Goal: Information Seeking & Learning: Learn about a topic

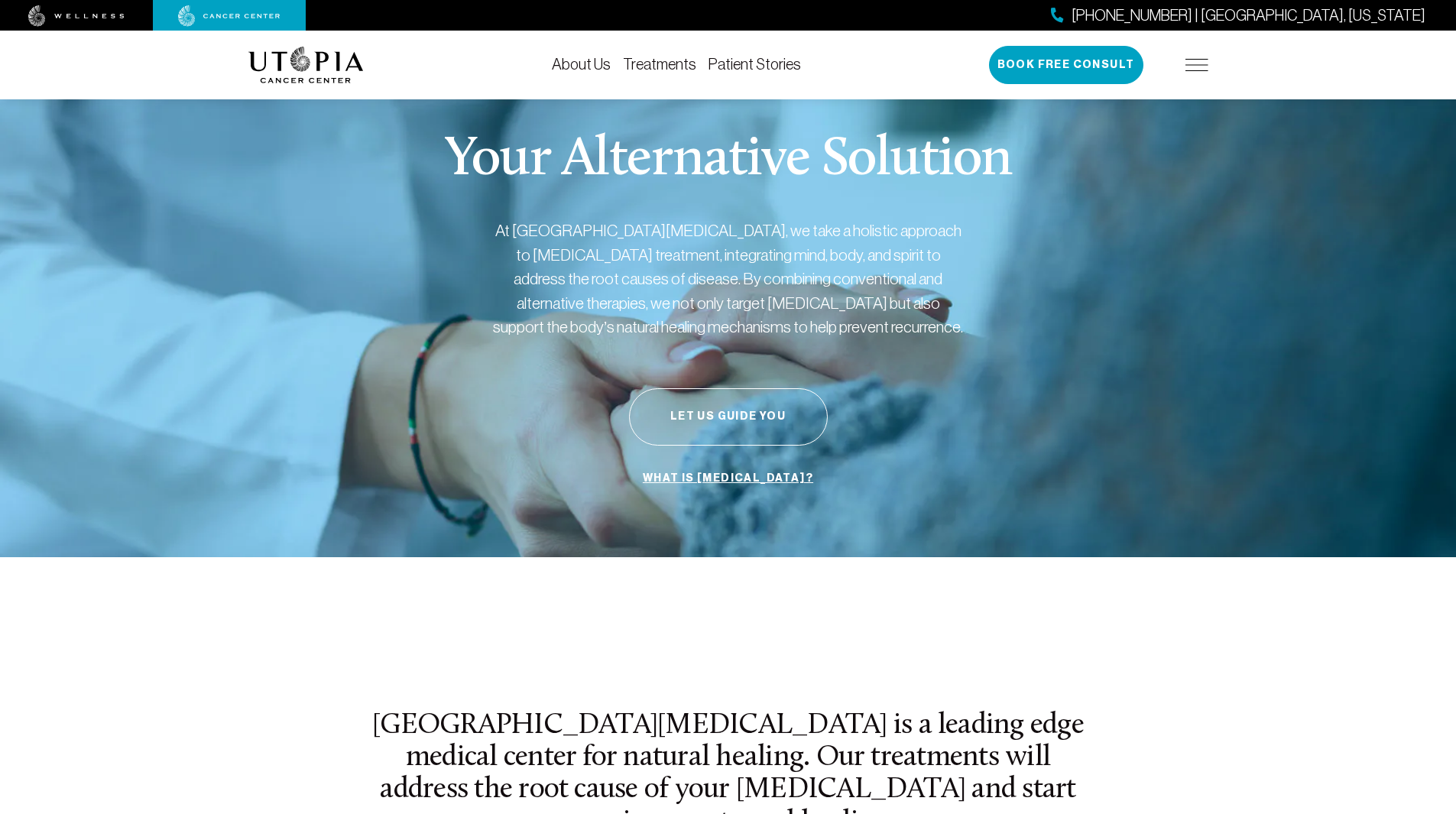
click at [735, 68] on link "Patient Stories" at bounding box center [755, 64] width 93 height 17
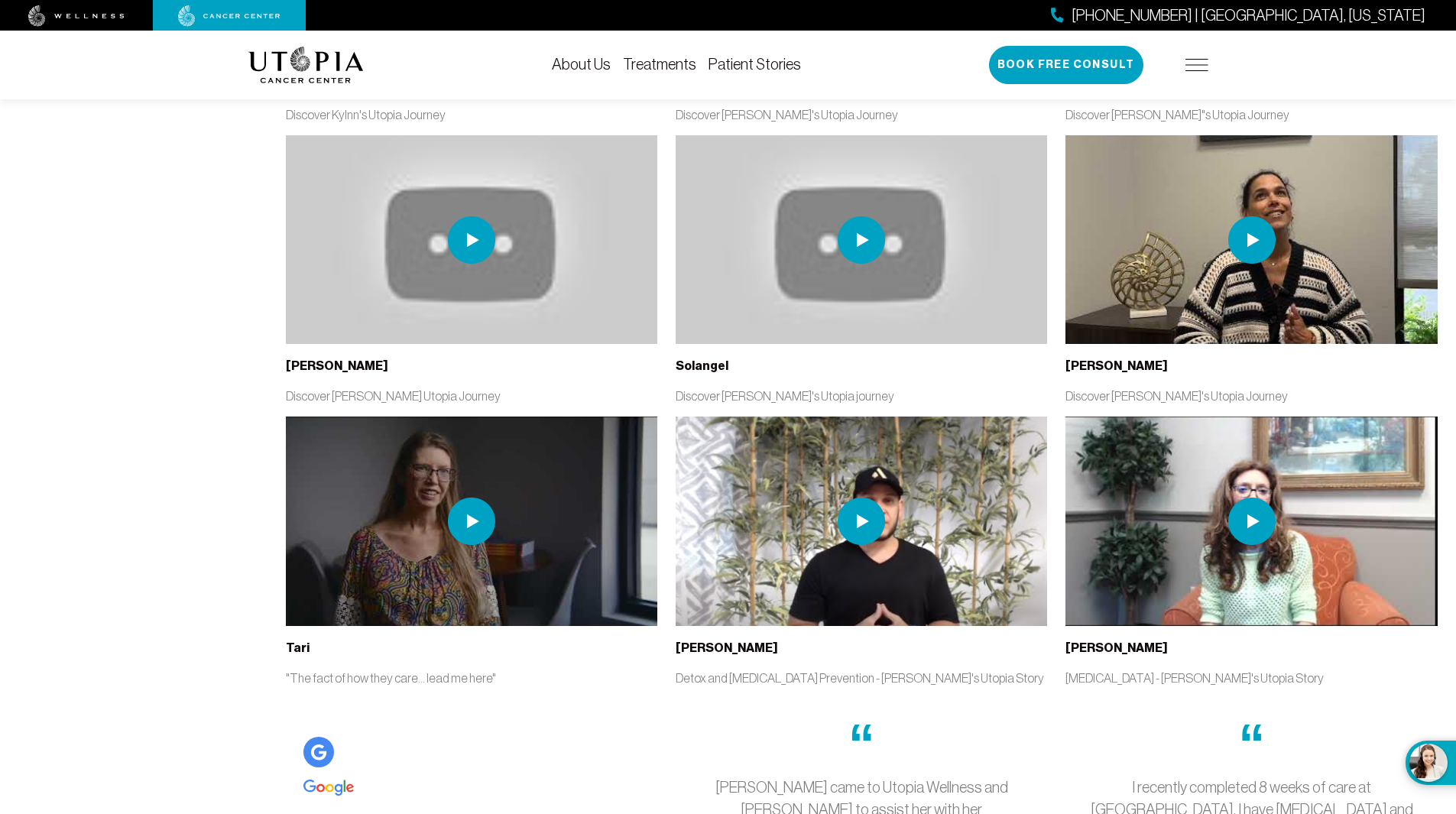
scroll to position [4128, 0]
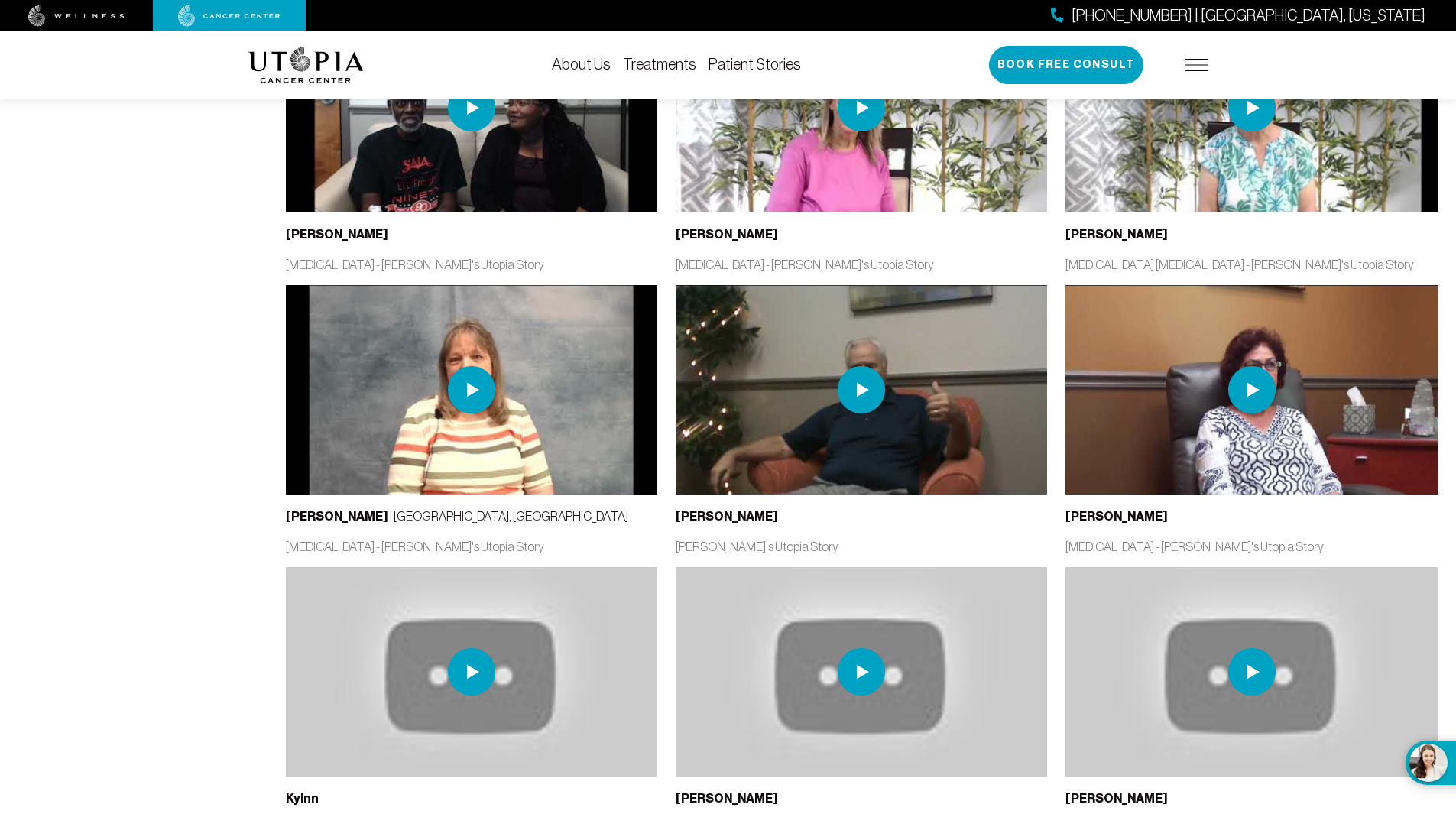
click at [675, 57] on link "Treatments" at bounding box center [659, 64] width 73 height 17
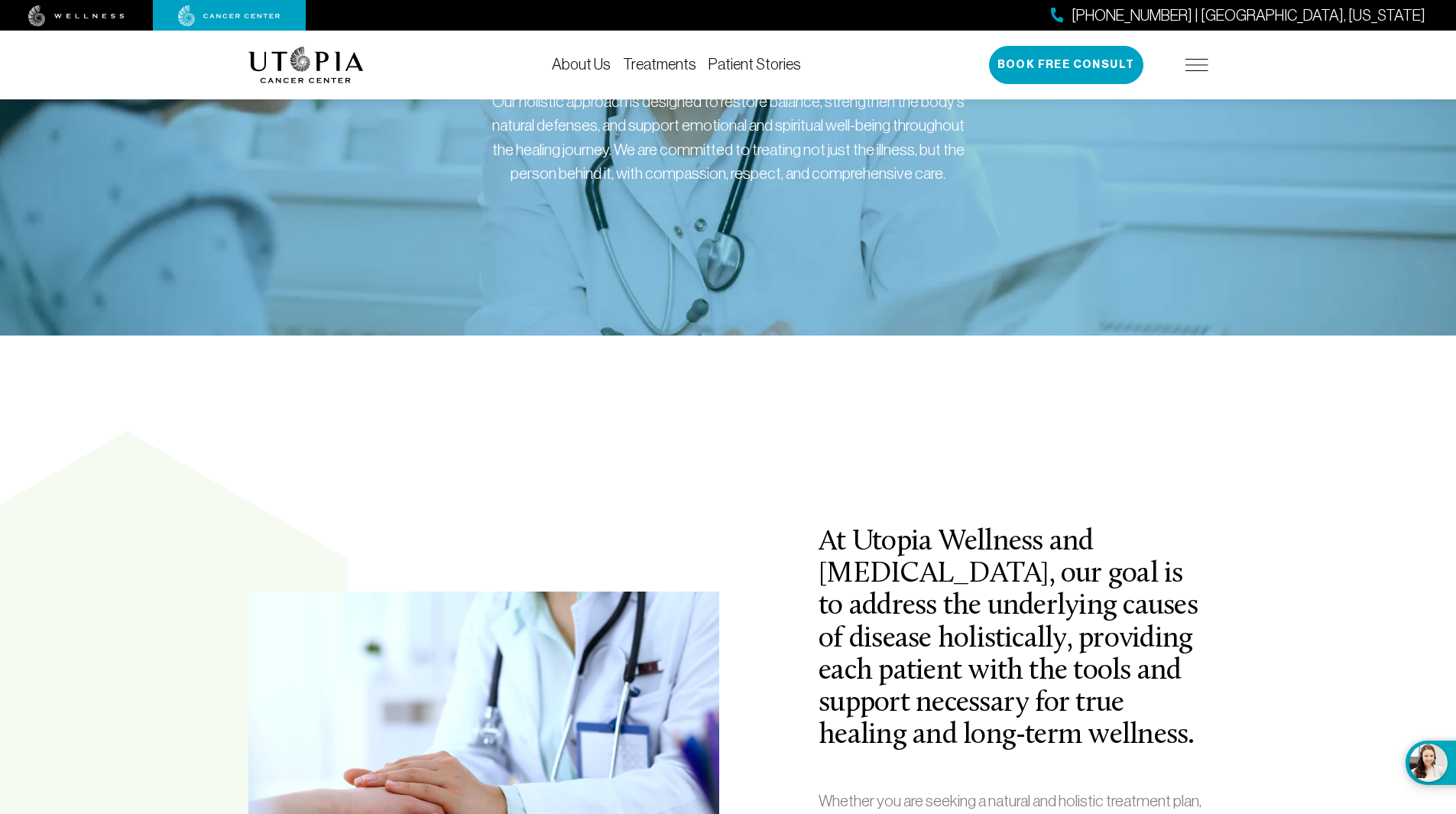
scroll to position [229, 0]
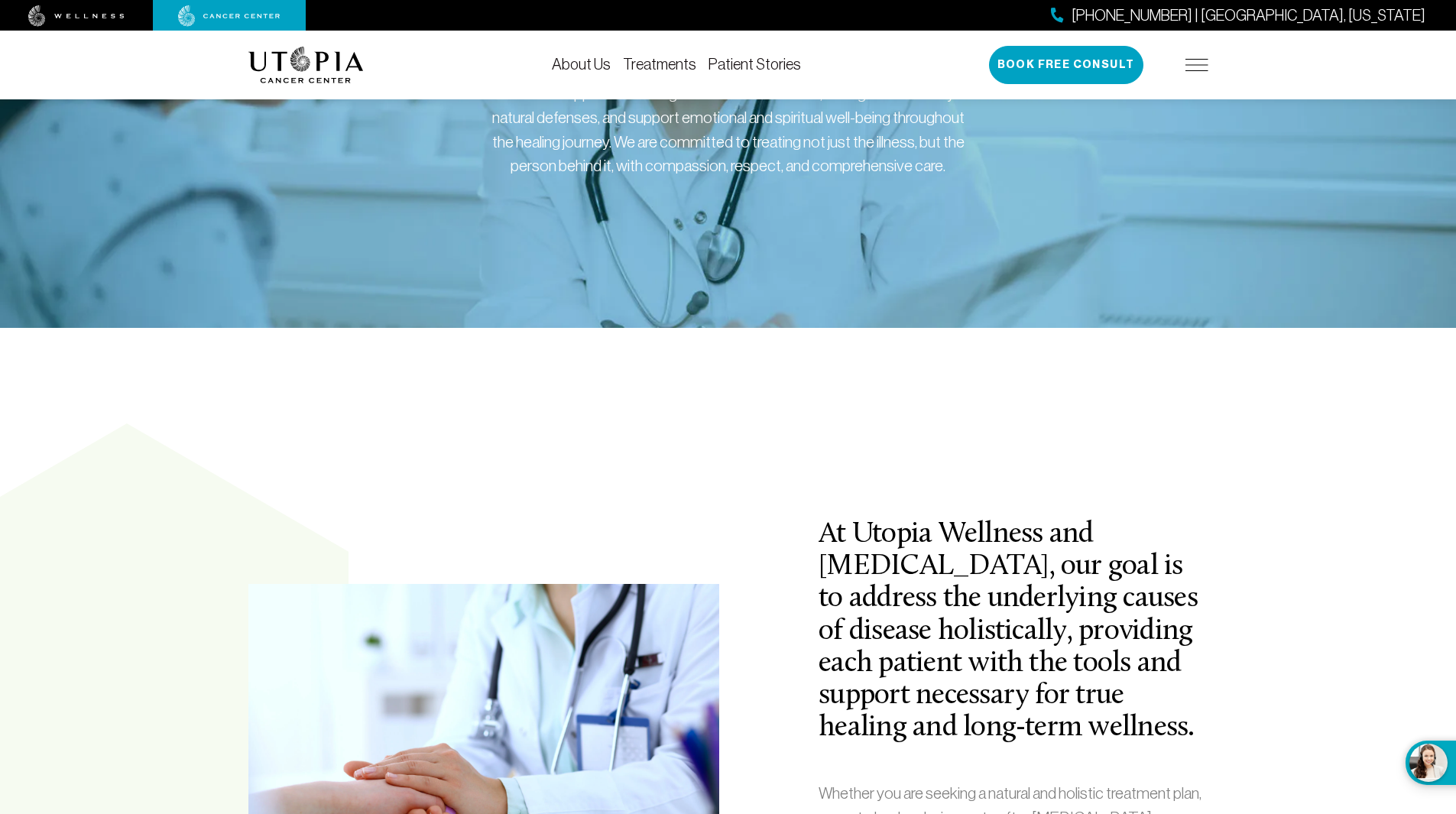
click at [585, 58] on link "About Us" at bounding box center [581, 64] width 58 height 17
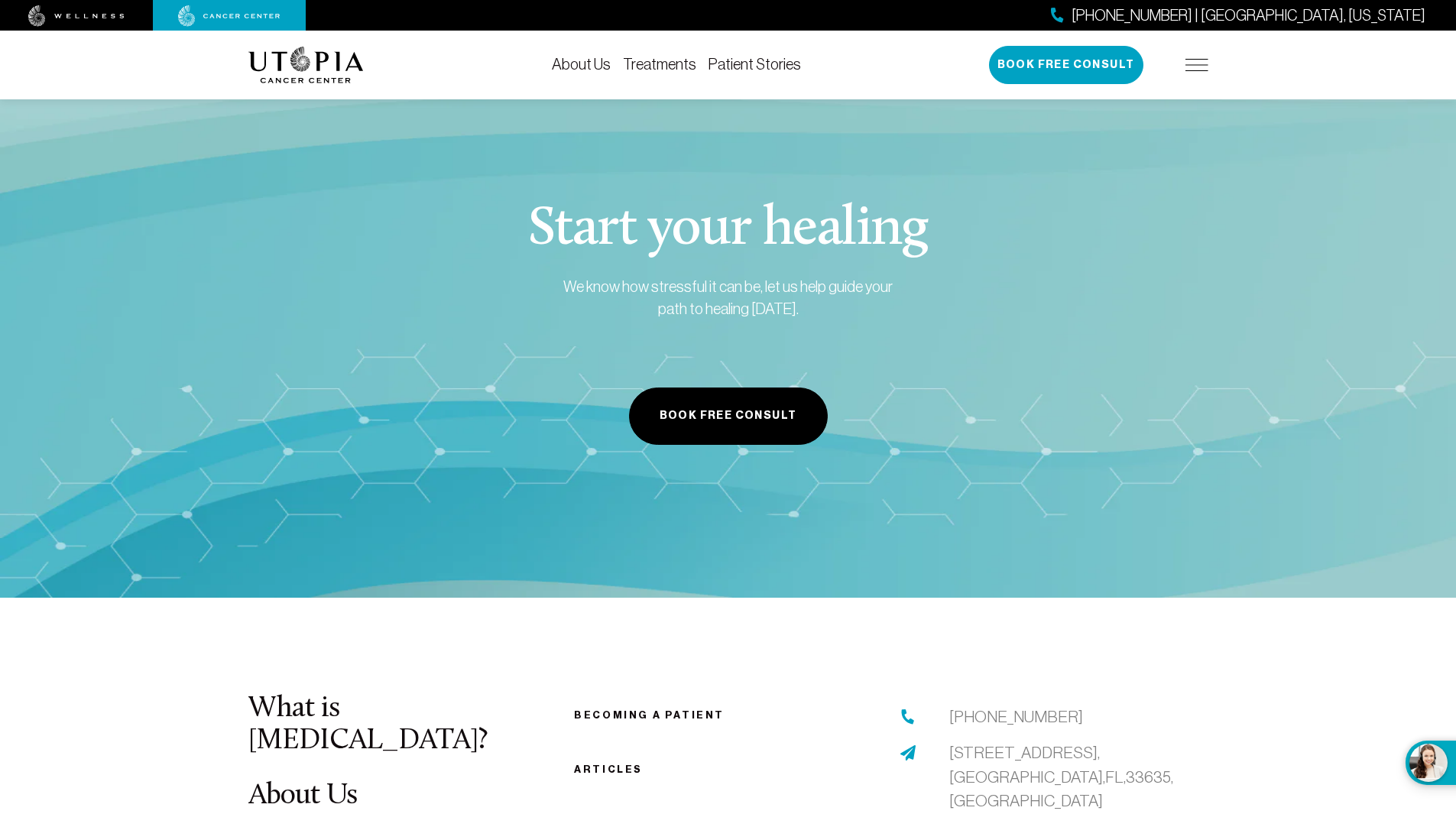
scroll to position [7493, 0]
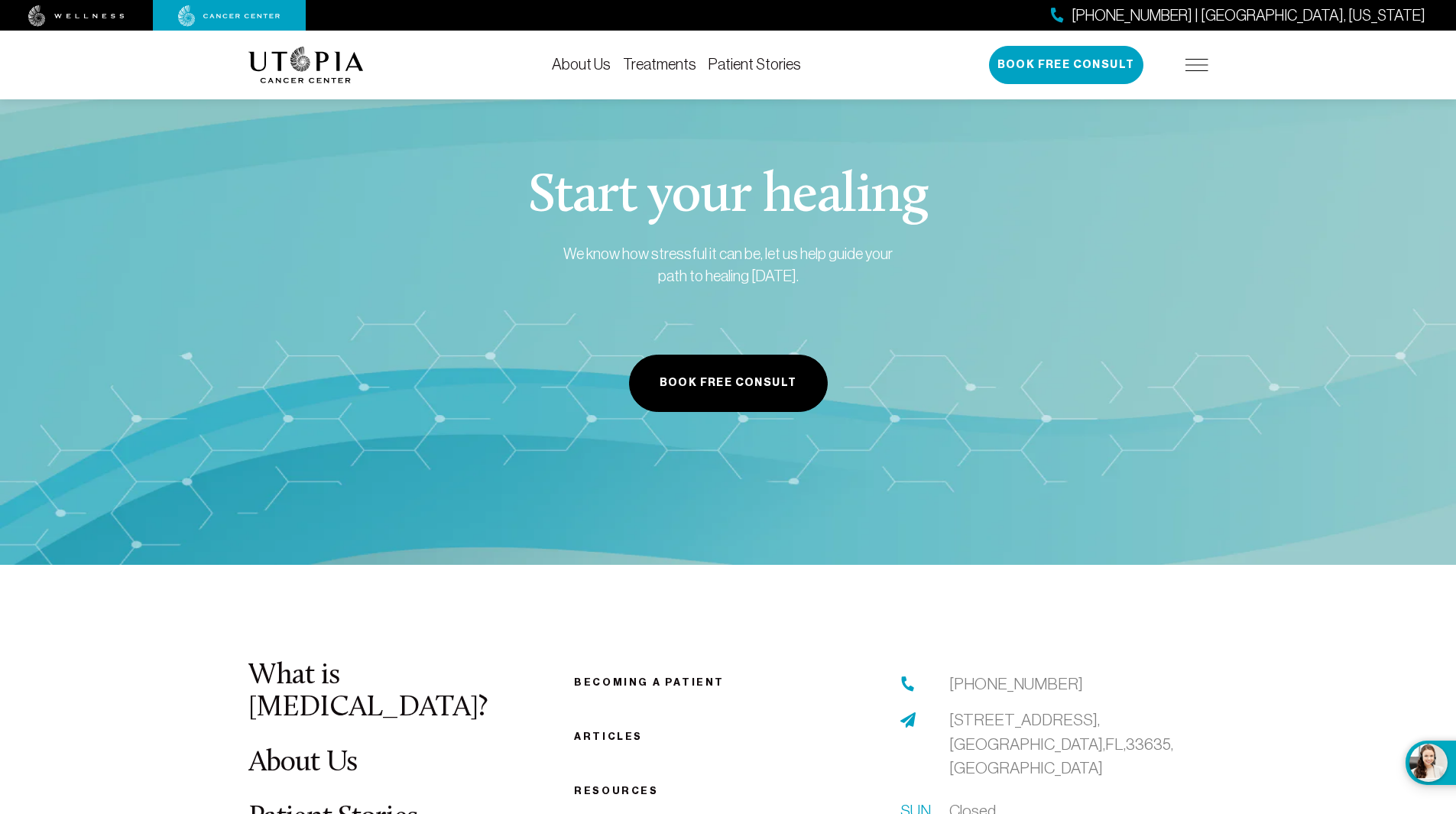
click at [685, 677] on link "Becoming a patient" at bounding box center [650, 682] width 150 height 11
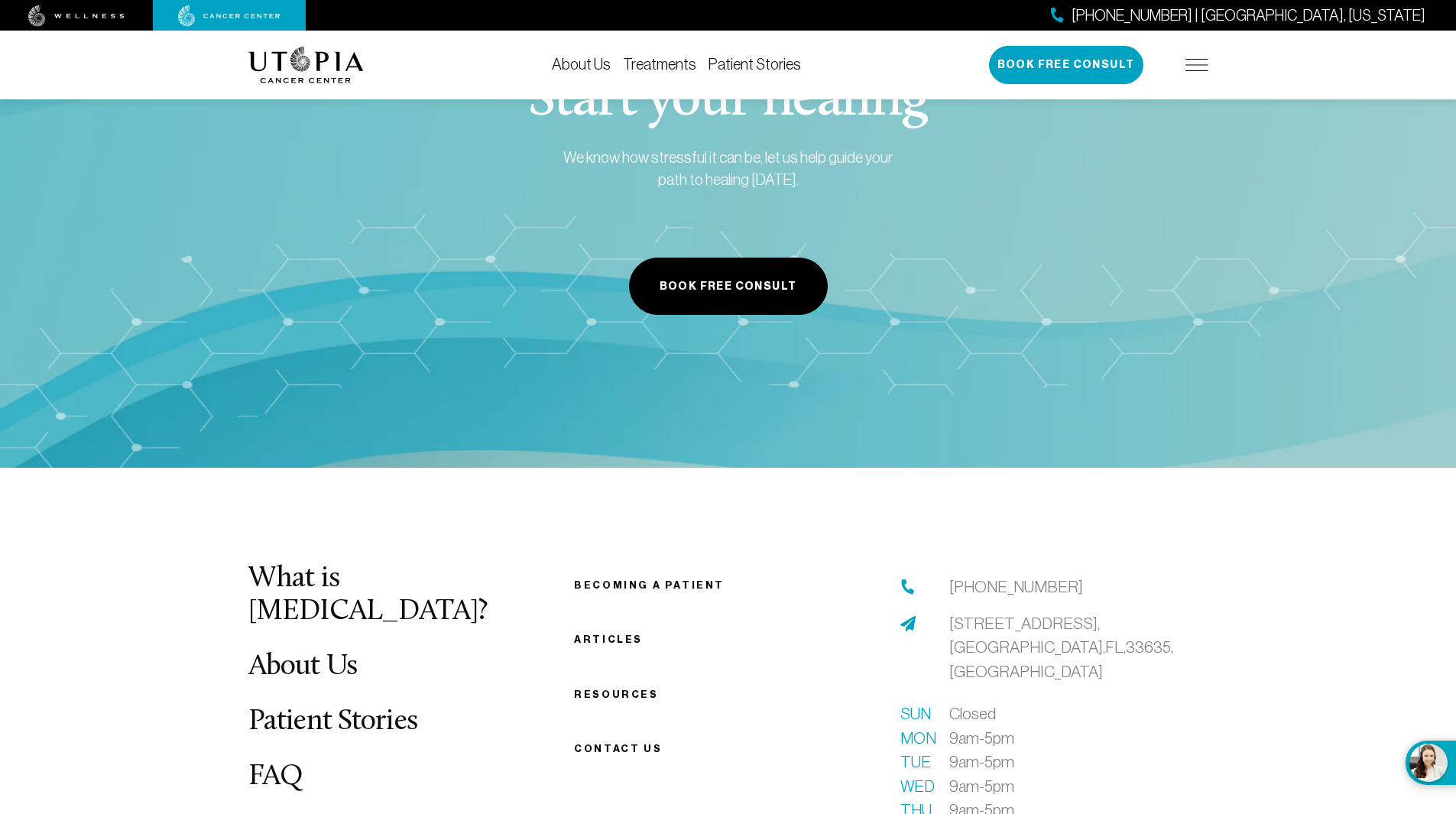
scroll to position [2087, 0]
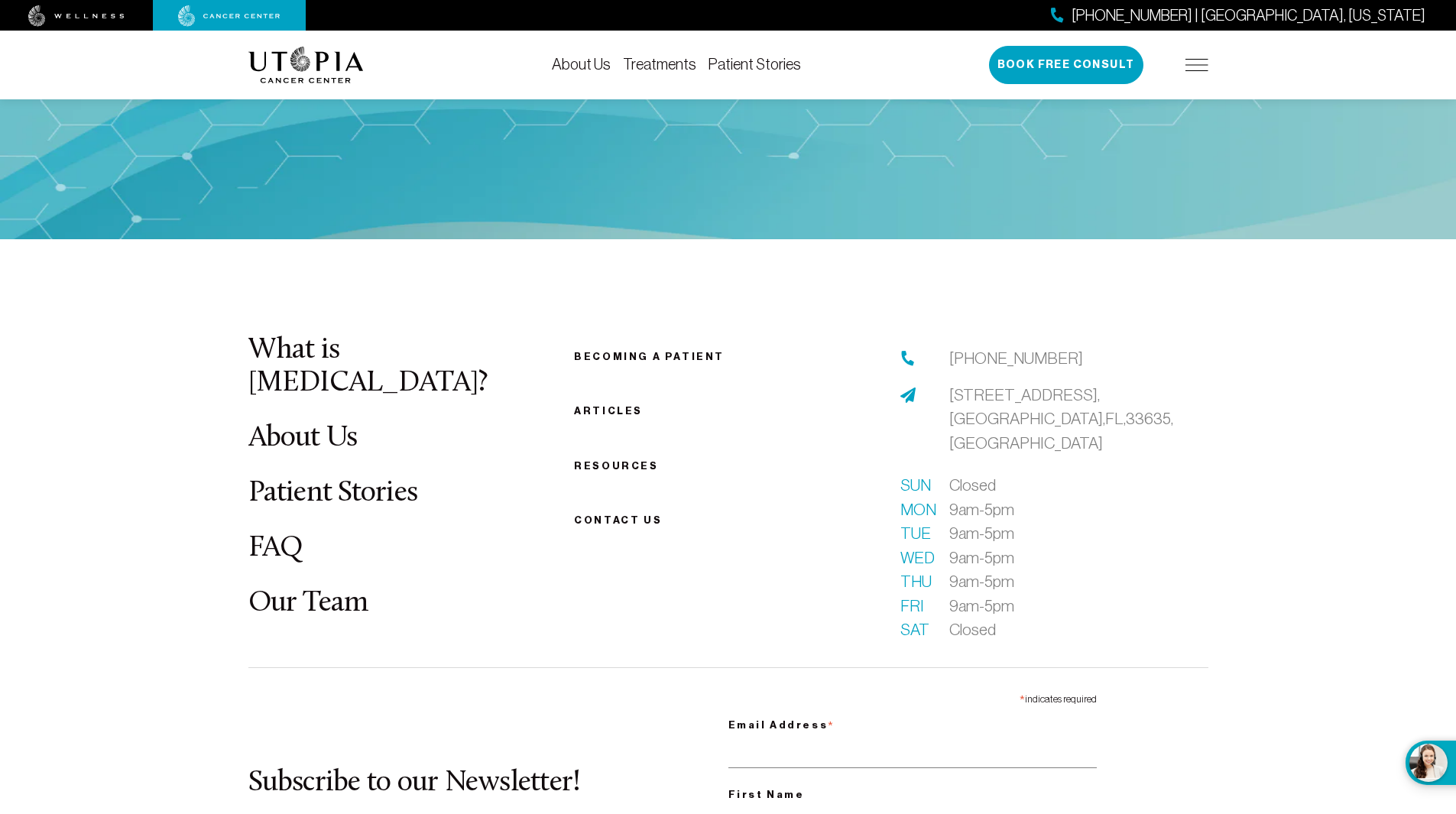
click at [285, 588] on link "Our Team" at bounding box center [308, 603] width 120 height 30
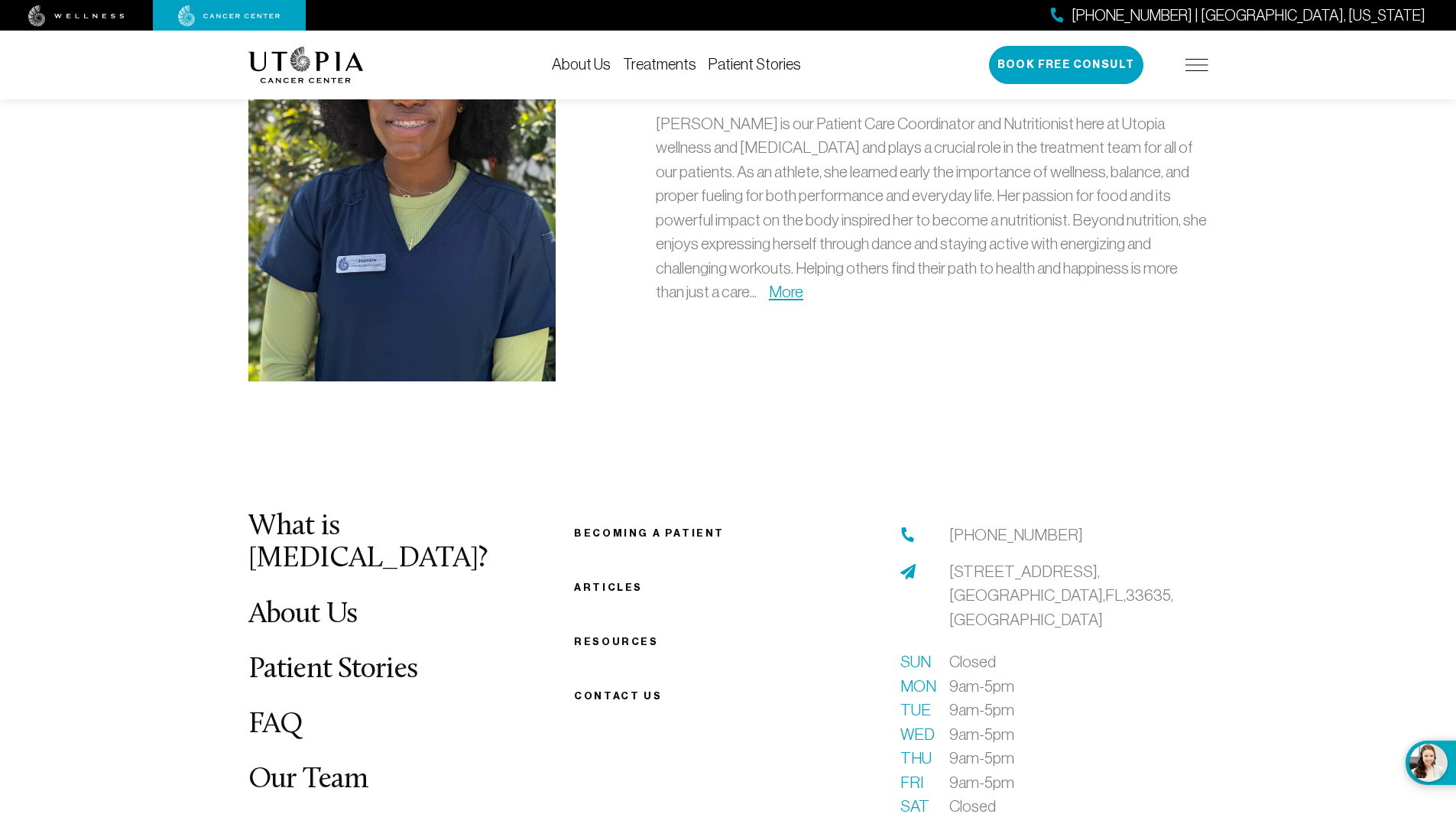
scroll to position [4435, 0]
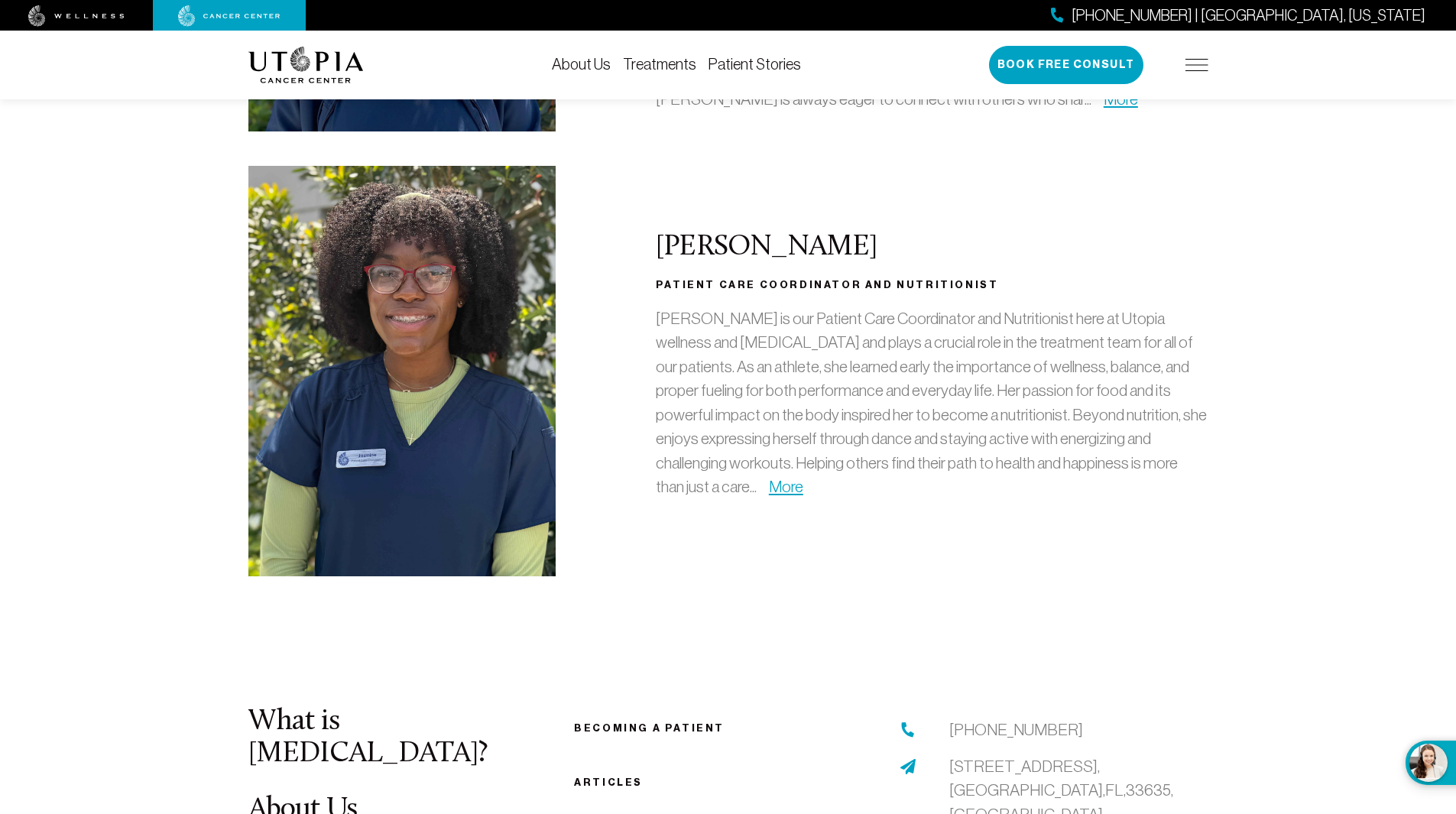
click at [621, 410] on div "Jazmine Patient Care Coordinator and Nutritionist [PERSON_NAME] is our Patient …" at bounding box center [728, 371] width 978 height 410
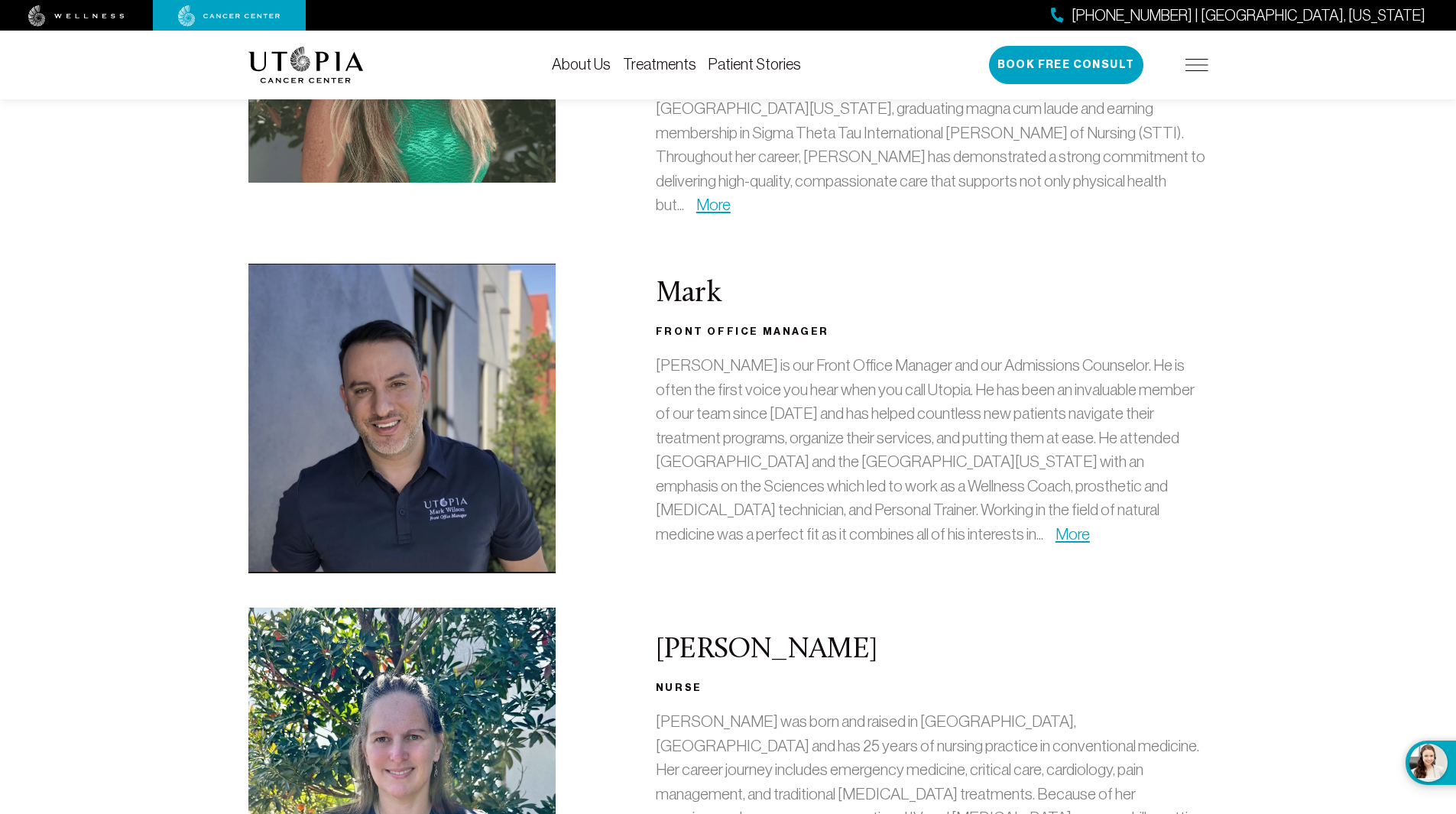
scroll to position [918, 0]
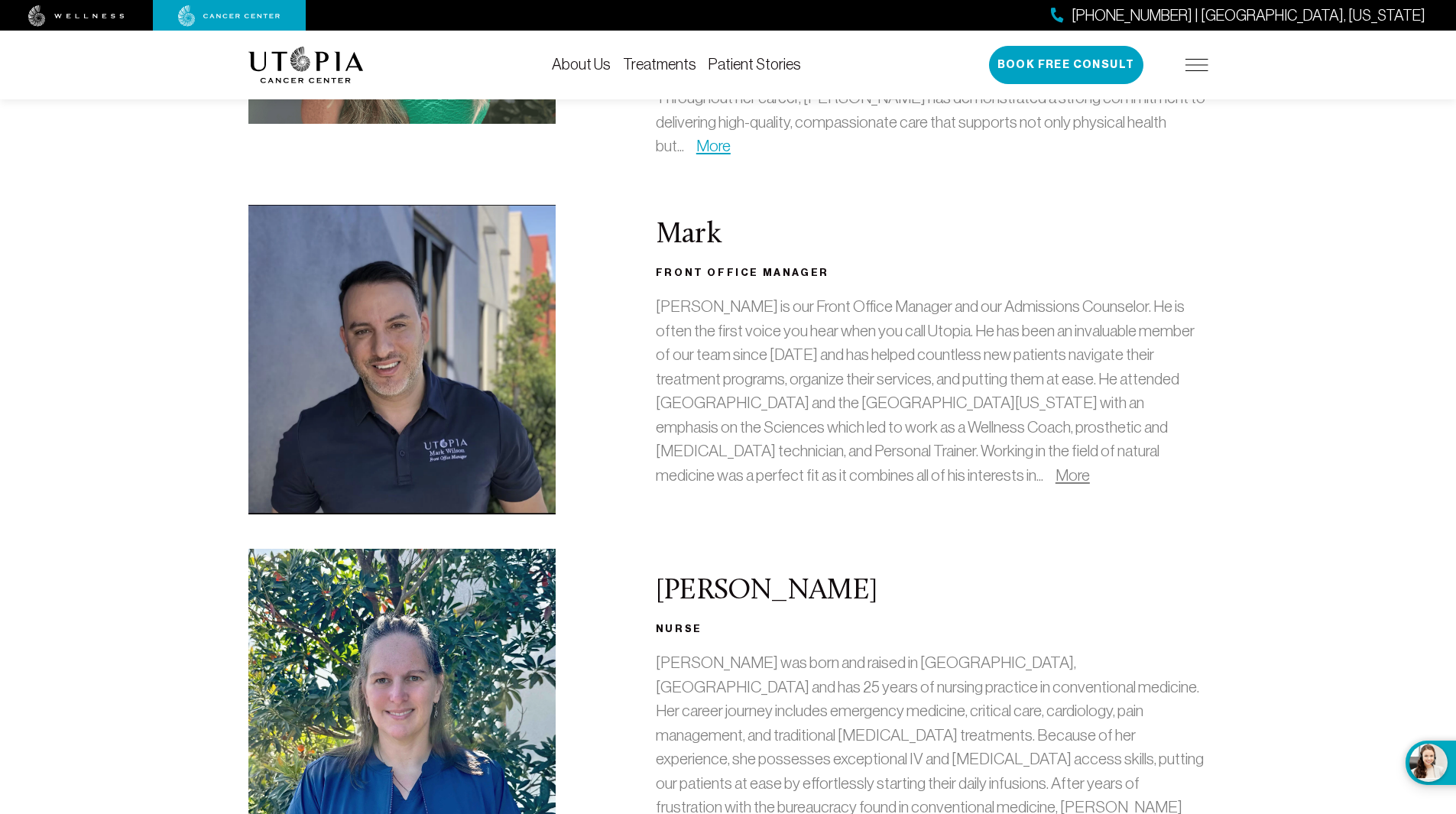
click at [1056, 466] on link "More" at bounding box center [1073, 474] width 34 height 18
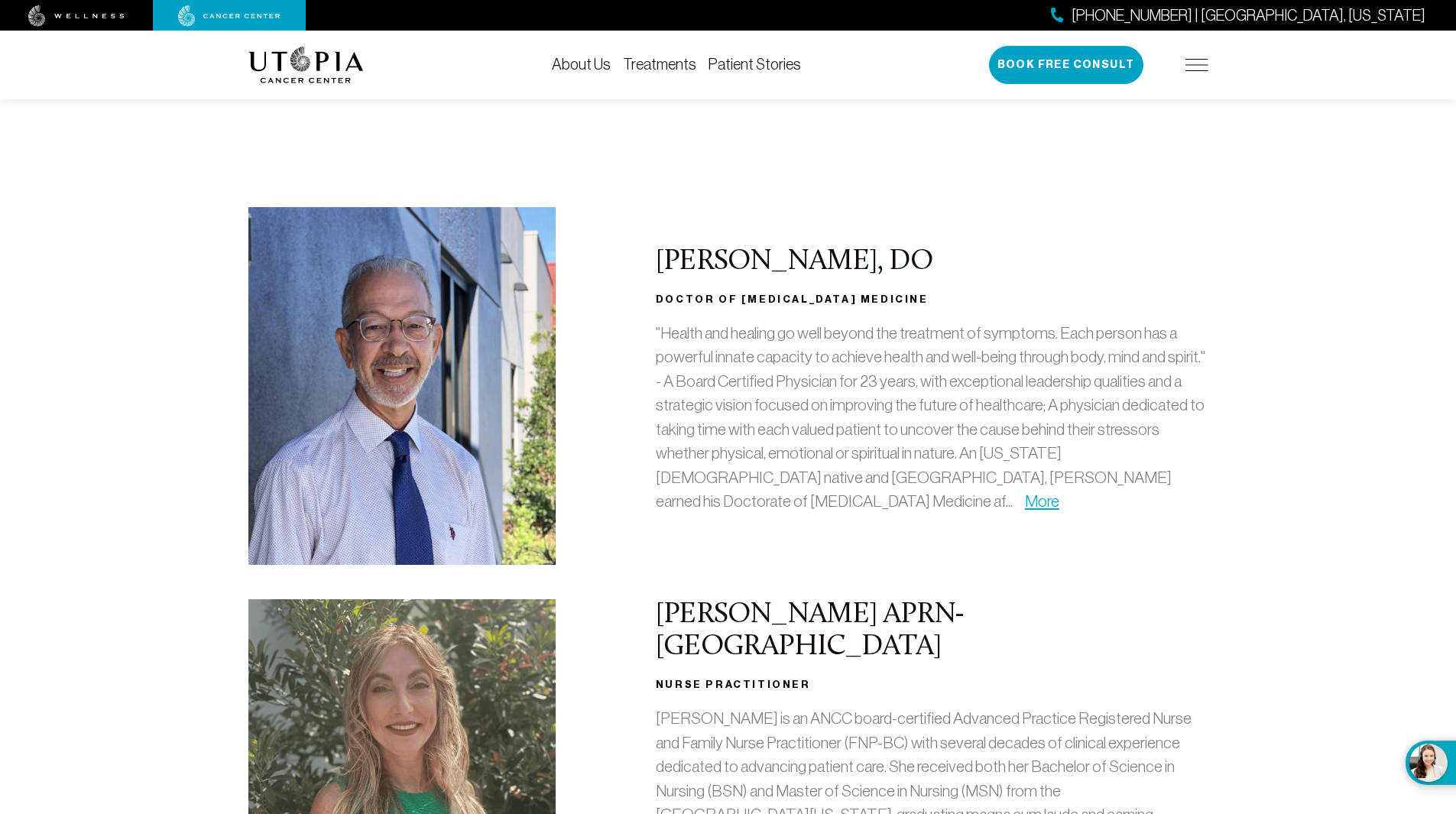
scroll to position [0, 0]
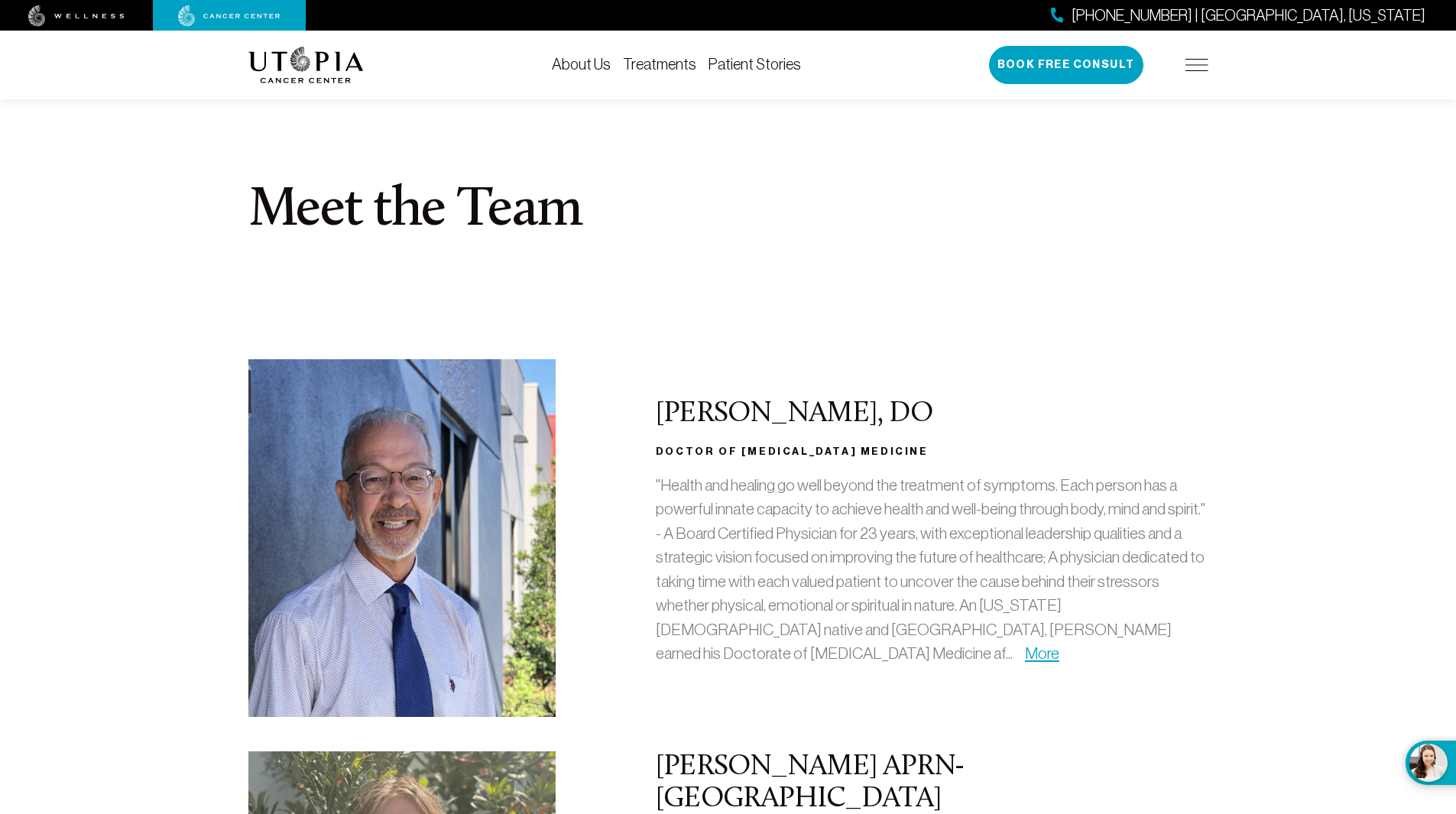
click at [696, 338] on section "Meet the Team" at bounding box center [728, 213] width 1456 height 291
